Goal: Browse casually

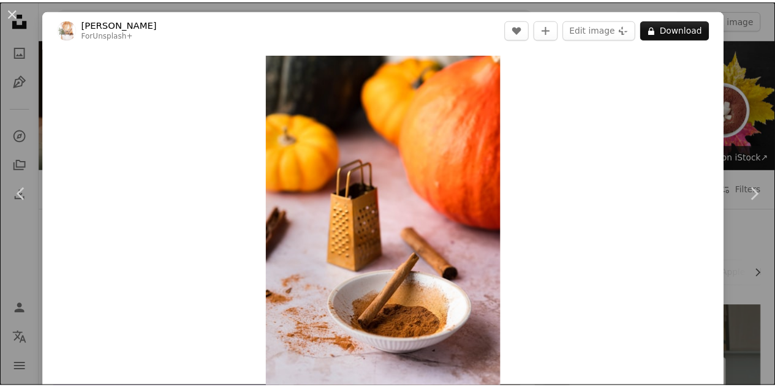
scroll to position [5022, 0]
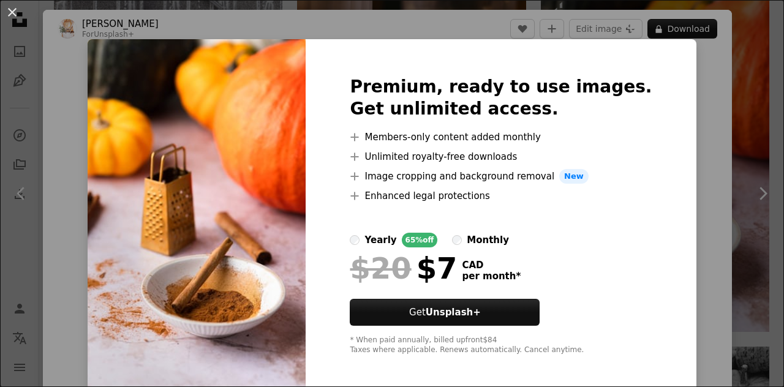
click at [752, 99] on div "An X shape Premium, ready to use images. Get unlimited access. A plus sign Memb…" at bounding box center [392, 193] width 784 height 387
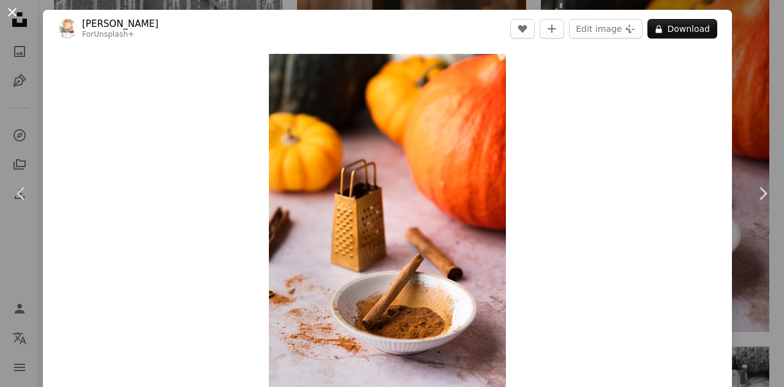
click at [10, 13] on button "An X shape" at bounding box center [12, 12] width 15 height 15
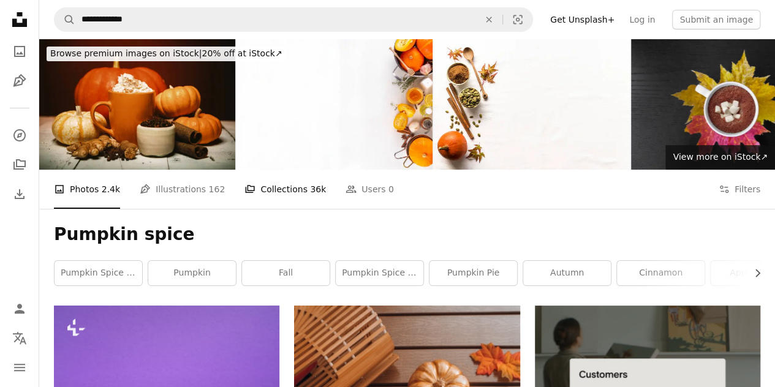
click at [289, 193] on link "A stack of folders Collections 36k" at bounding box center [284, 189] width 81 height 39
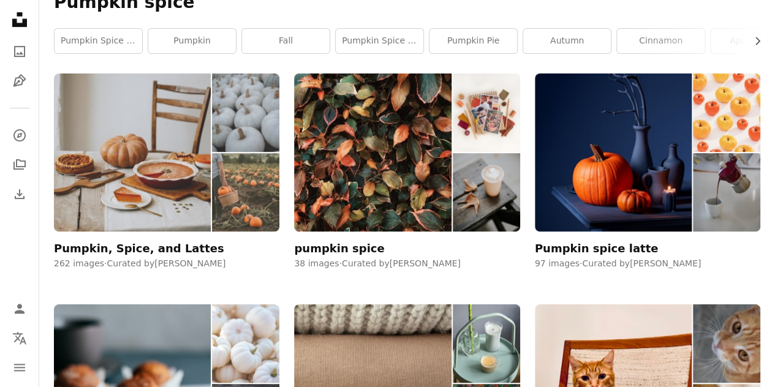
scroll to position [232, 0]
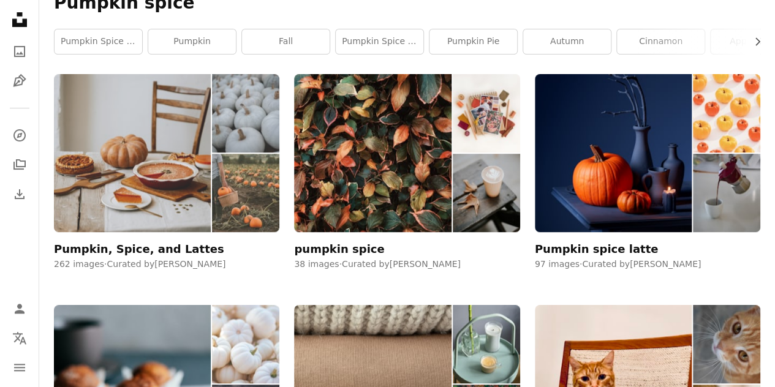
click at [156, 183] on img at bounding box center [132, 153] width 157 height 158
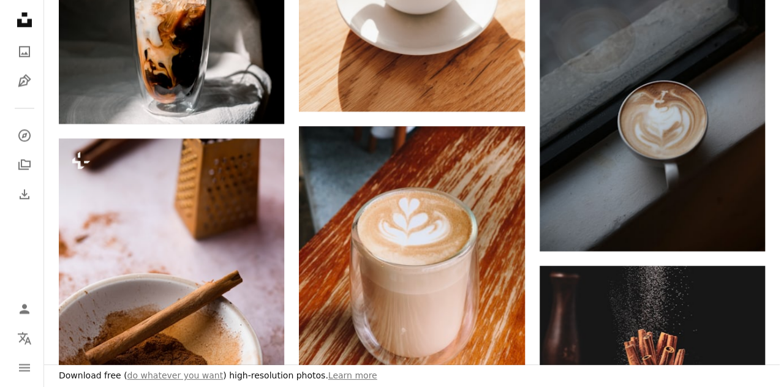
scroll to position [1030, 0]
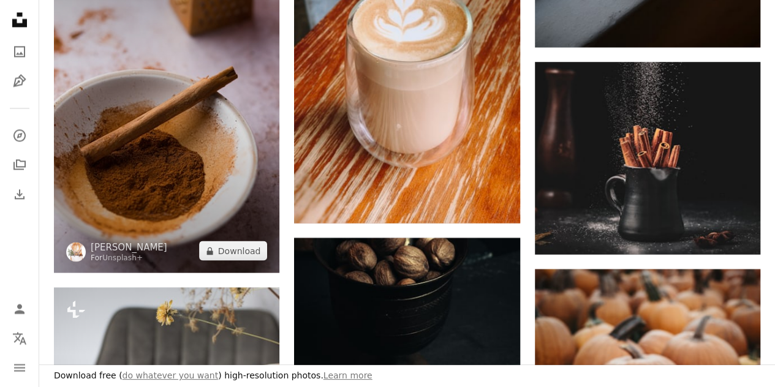
click at [190, 138] on img at bounding box center [166, 103] width 225 height 338
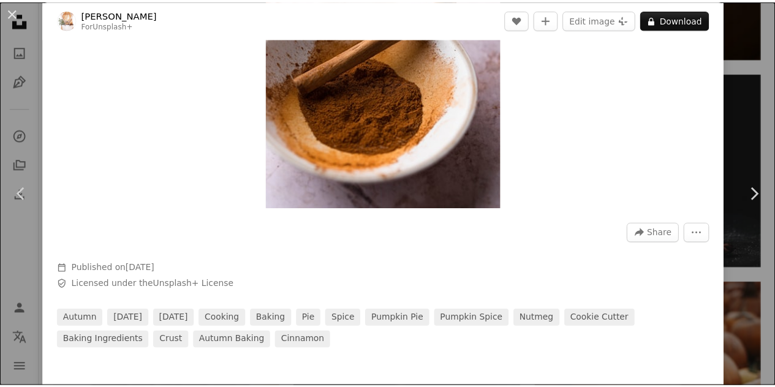
scroll to position [203, 0]
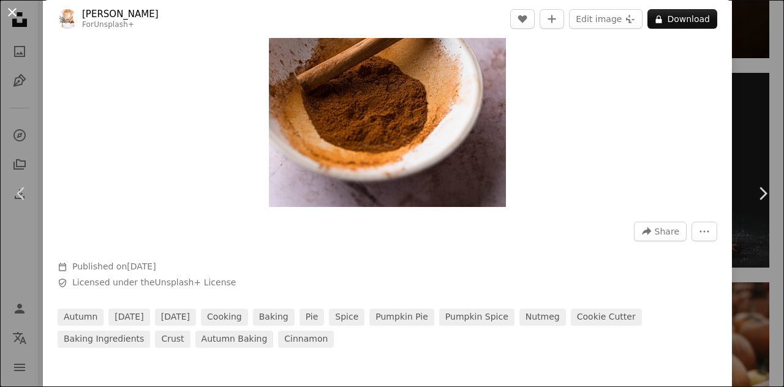
click at [13, 7] on button "An X shape" at bounding box center [12, 12] width 15 height 15
